Goal: Navigation & Orientation: Find specific page/section

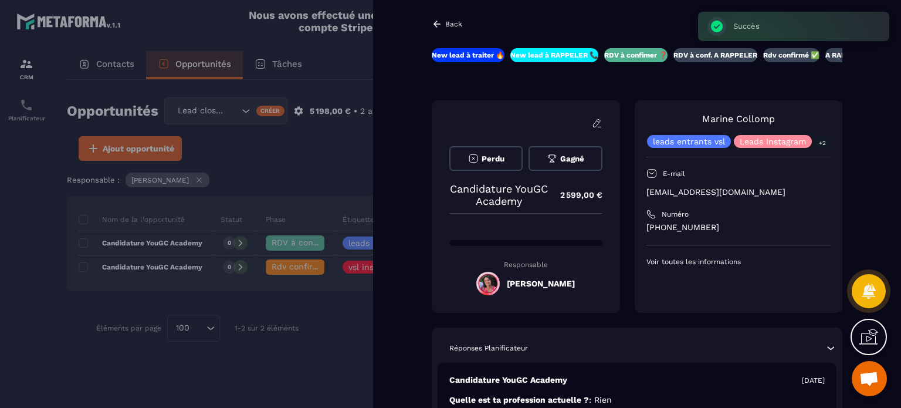
scroll to position [2715, 0]
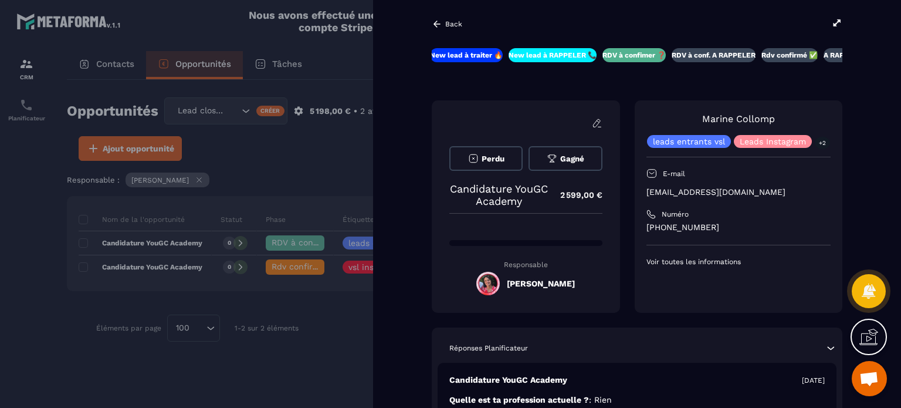
click at [452, 22] on p "Back" at bounding box center [453, 24] width 17 height 8
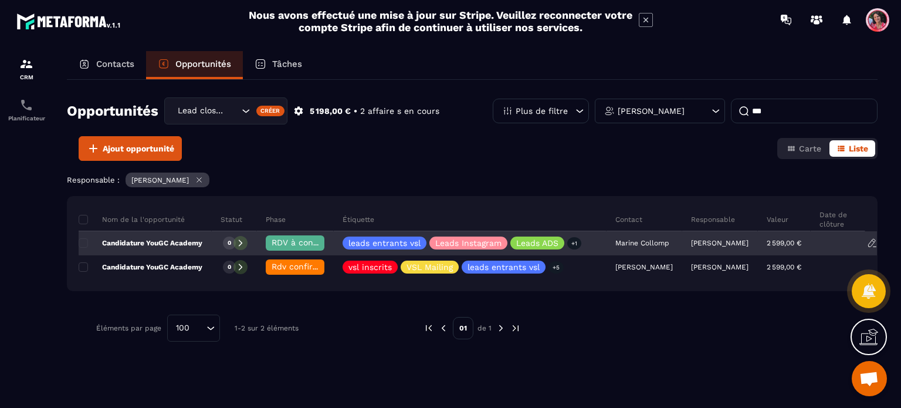
click at [310, 243] on span "RDV à confimer ❓" at bounding box center [310, 242] width 76 height 9
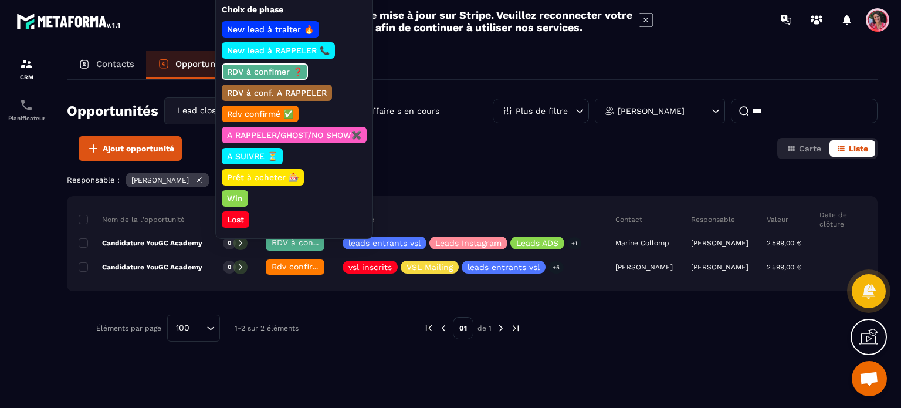
click at [330, 133] on p "A RAPPELER/GHOST/NO SHOW✖️" at bounding box center [294, 135] width 138 height 12
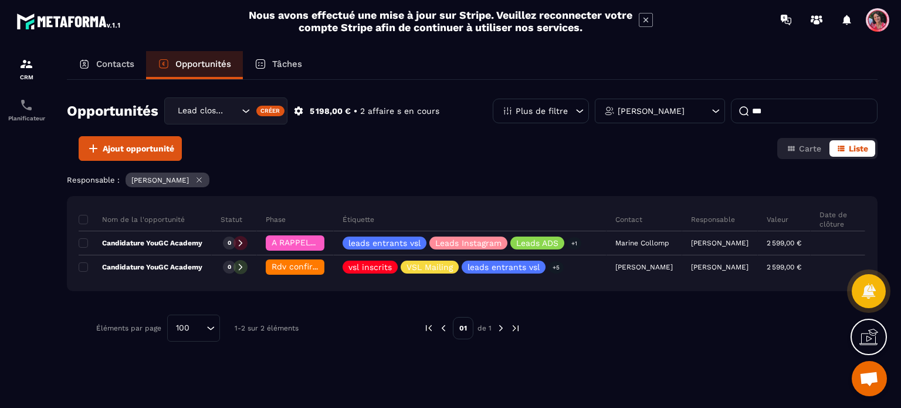
click at [106, 64] on p "Contacts" at bounding box center [115, 64] width 38 height 11
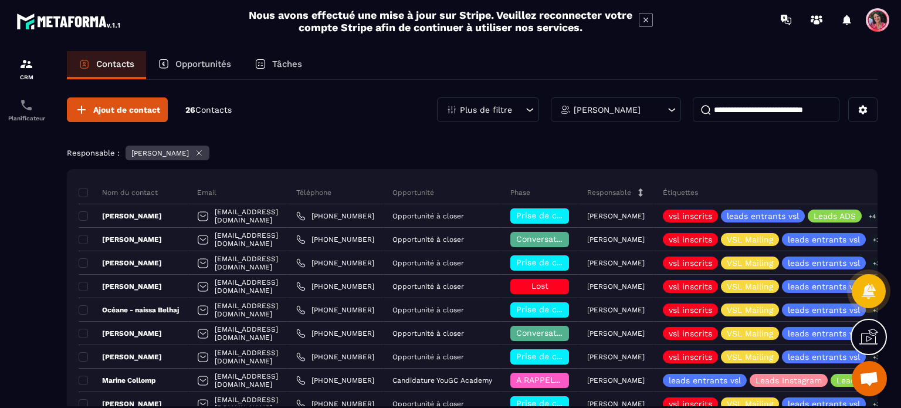
click at [299, 60] on p "Tâches" at bounding box center [287, 64] width 30 height 11
